Goal: Information Seeking & Learning: Learn about a topic

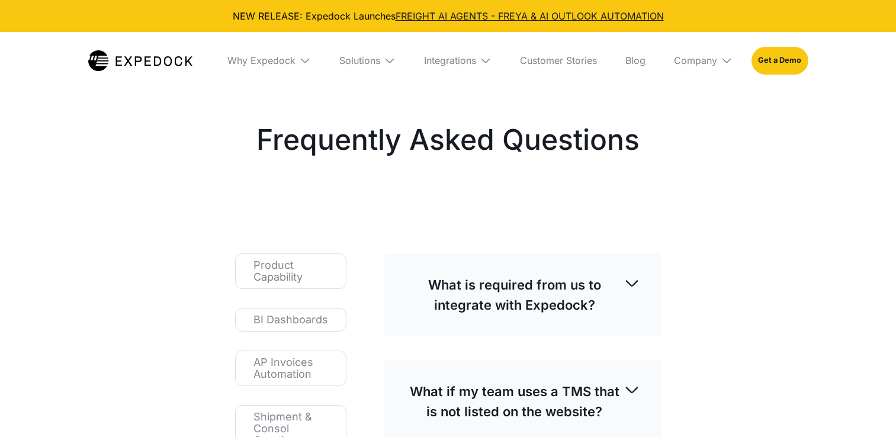
select select
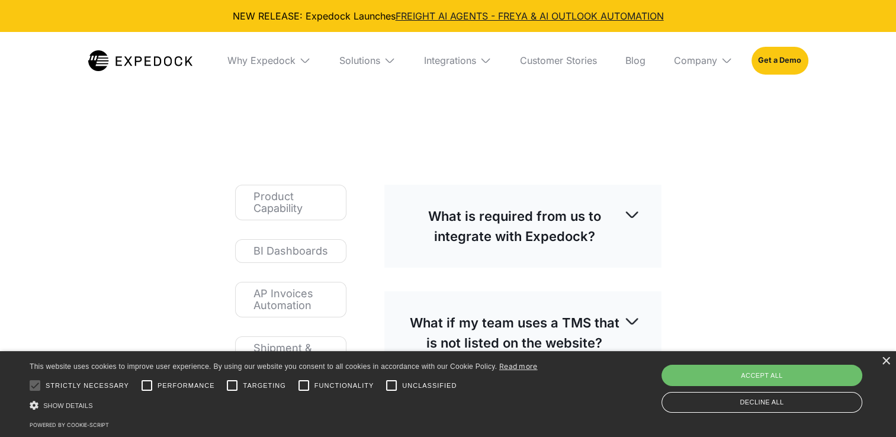
scroll to position [78, 0]
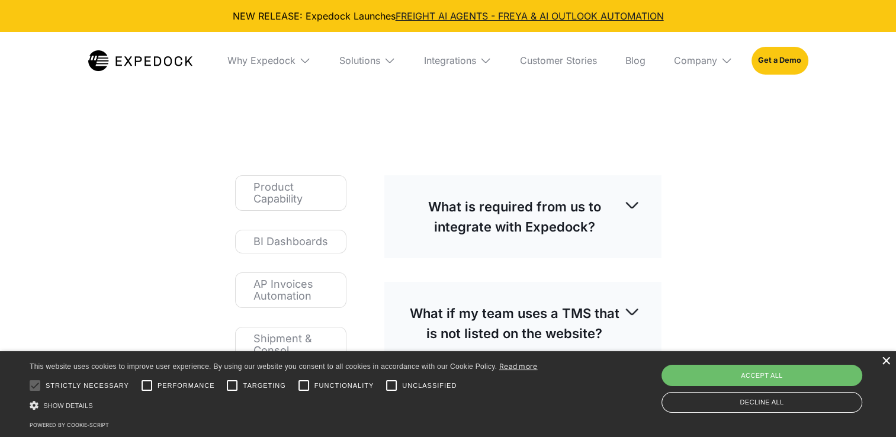
click at [886, 365] on div "×" at bounding box center [885, 361] width 9 height 9
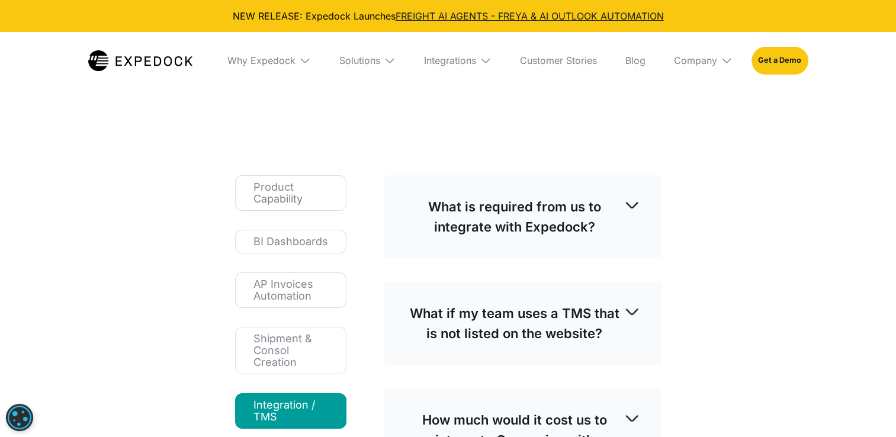
click at [566, 228] on p "What is required from us to integrate with Expedock?" at bounding box center [515, 217] width 218 height 40
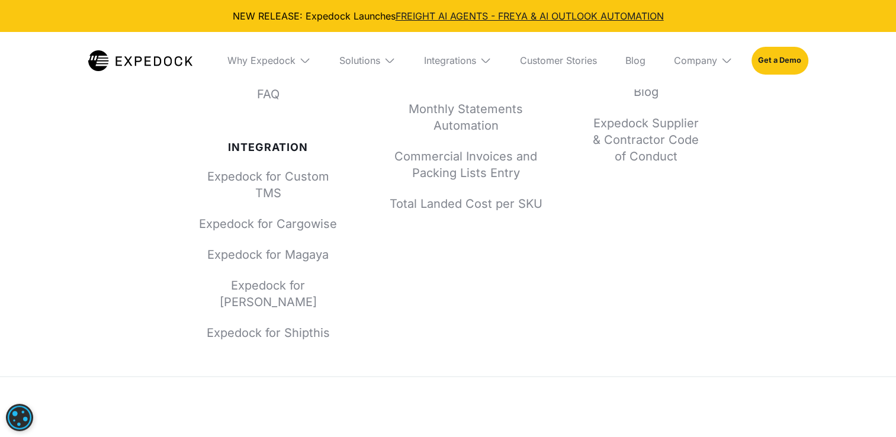
scroll to position [2139, 0]
click at [263, 226] on link "Expedock for Cargowise" at bounding box center [268, 222] width 142 height 17
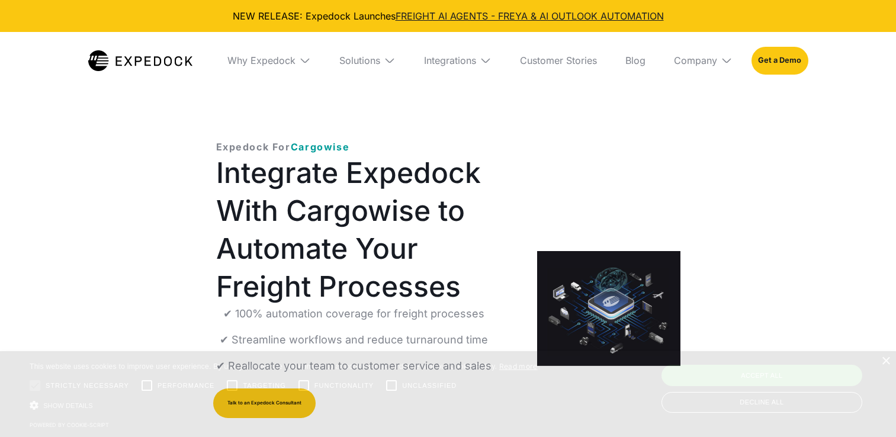
select select
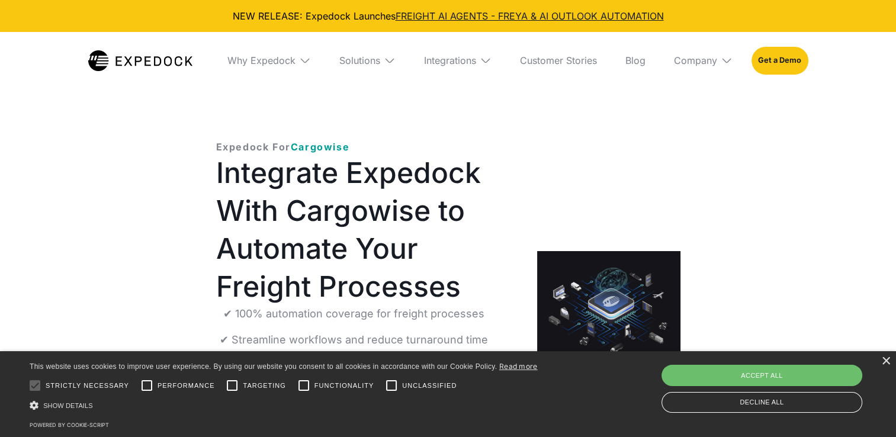
scroll to position [166, 0]
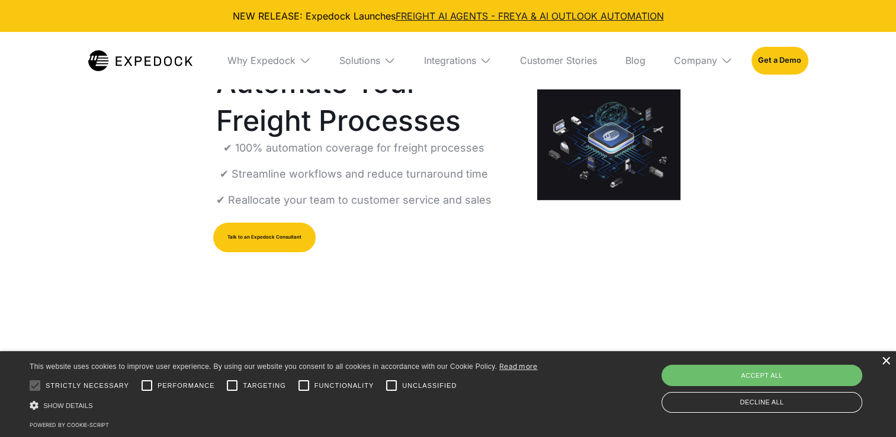
click at [888, 361] on div "×" at bounding box center [885, 361] width 9 height 9
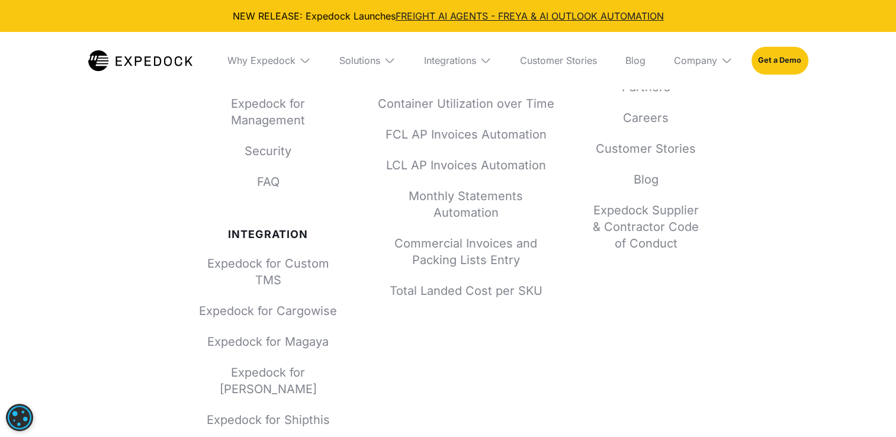
scroll to position [4437, 0]
